Goal: Transaction & Acquisition: Purchase product/service

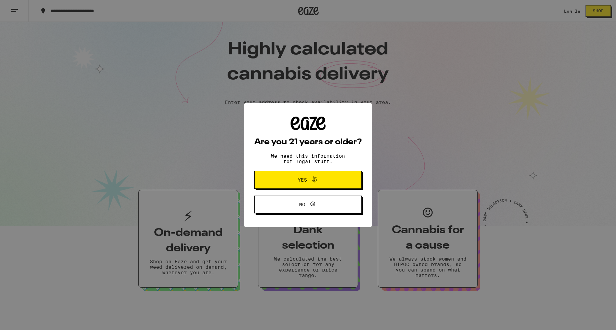
click at [304, 179] on span "Yes" at bounding box center [302, 180] width 9 height 5
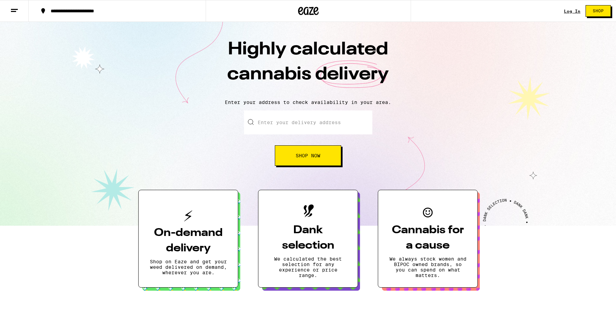
click at [600, 12] on span "Shop" at bounding box center [598, 11] width 11 height 4
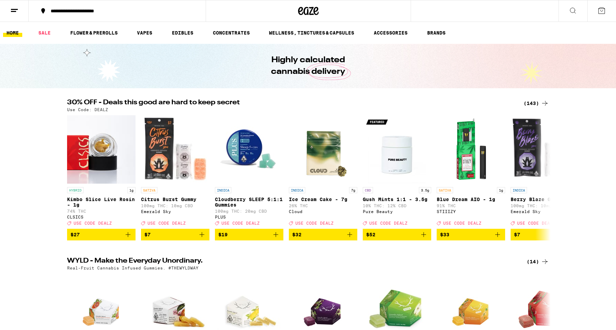
click at [570, 12] on icon at bounding box center [573, 10] width 8 height 8
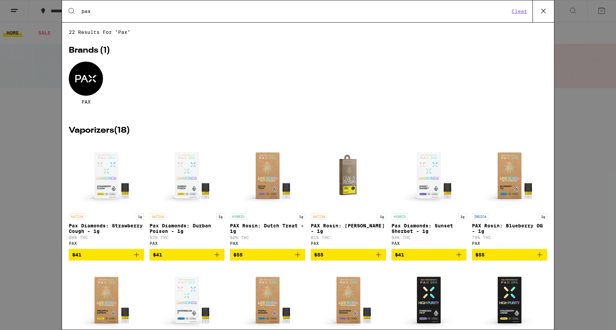
type input "pax"
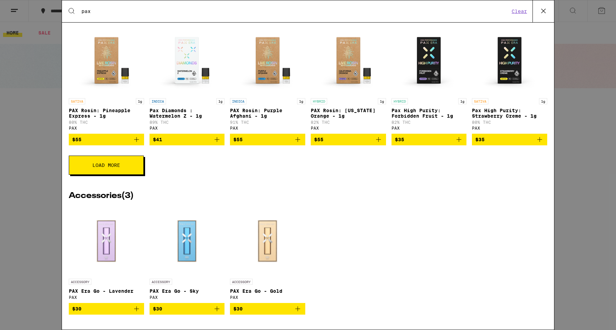
scroll to position [250, 0]
click at [542, 11] on icon at bounding box center [543, 11] width 10 height 10
